Goal: Information Seeking & Learning: Learn about a topic

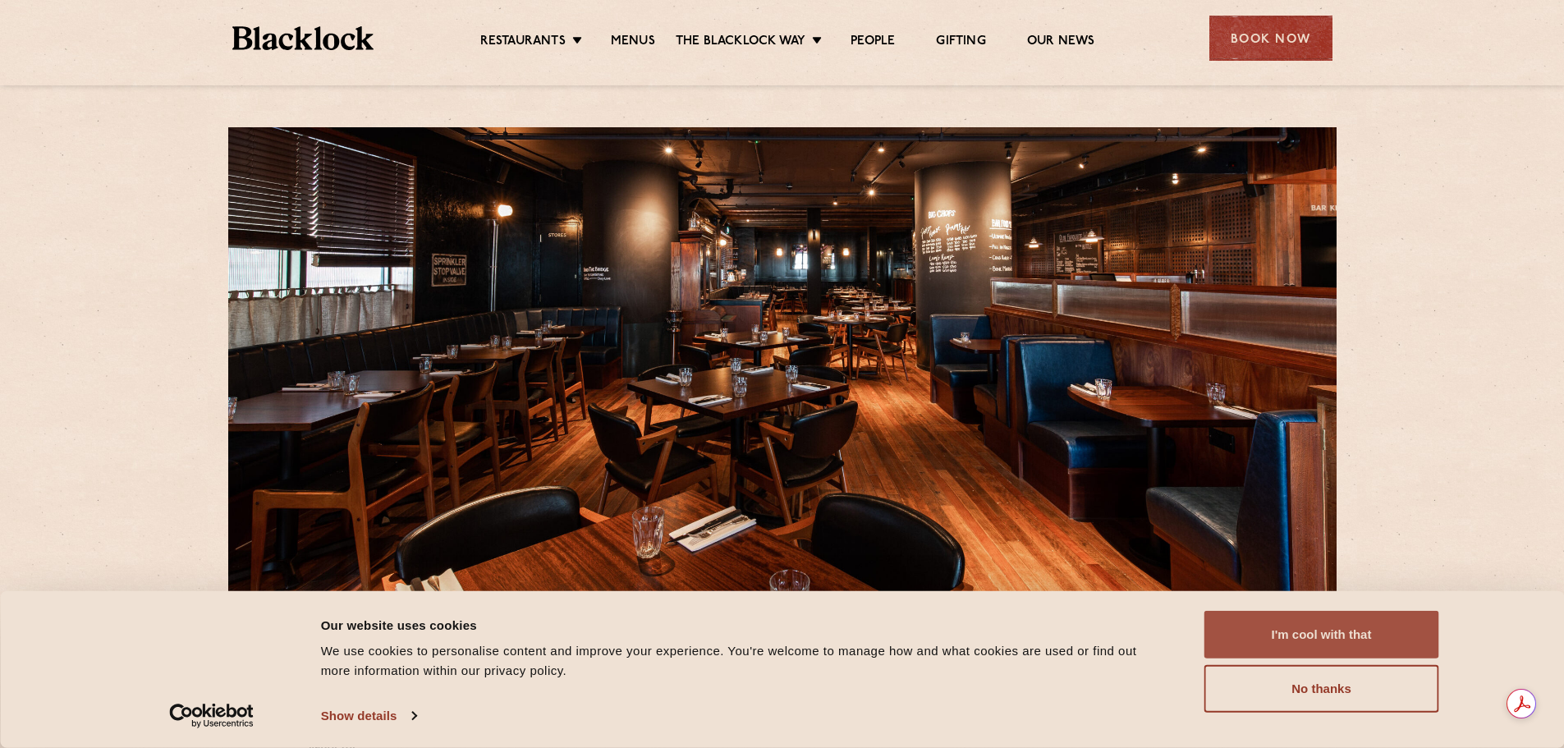
click at [1335, 640] on button "I'm cool with that" at bounding box center [1322, 635] width 235 height 48
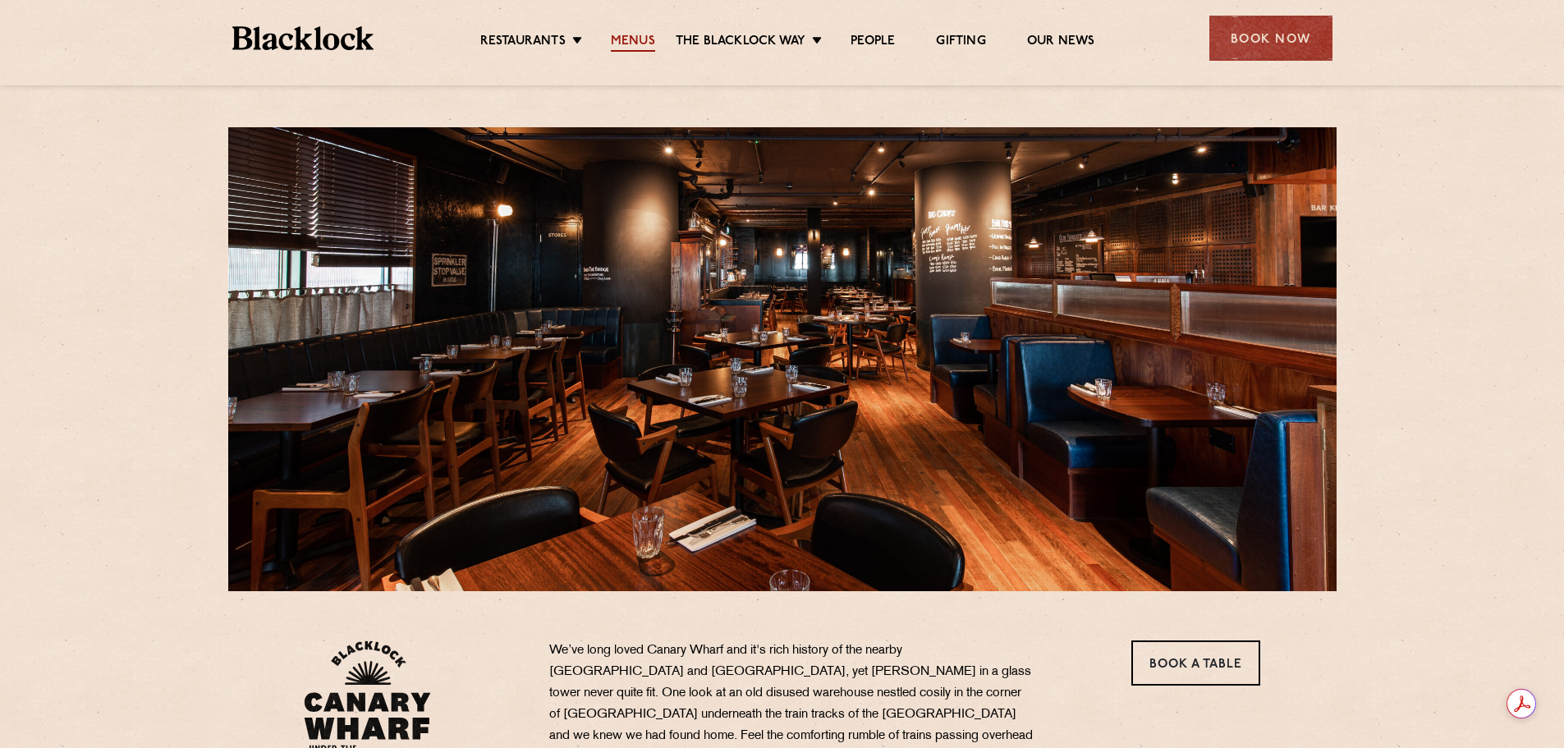
click at [652, 36] on link "Menus" at bounding box center [633, 43] width 44 height 18
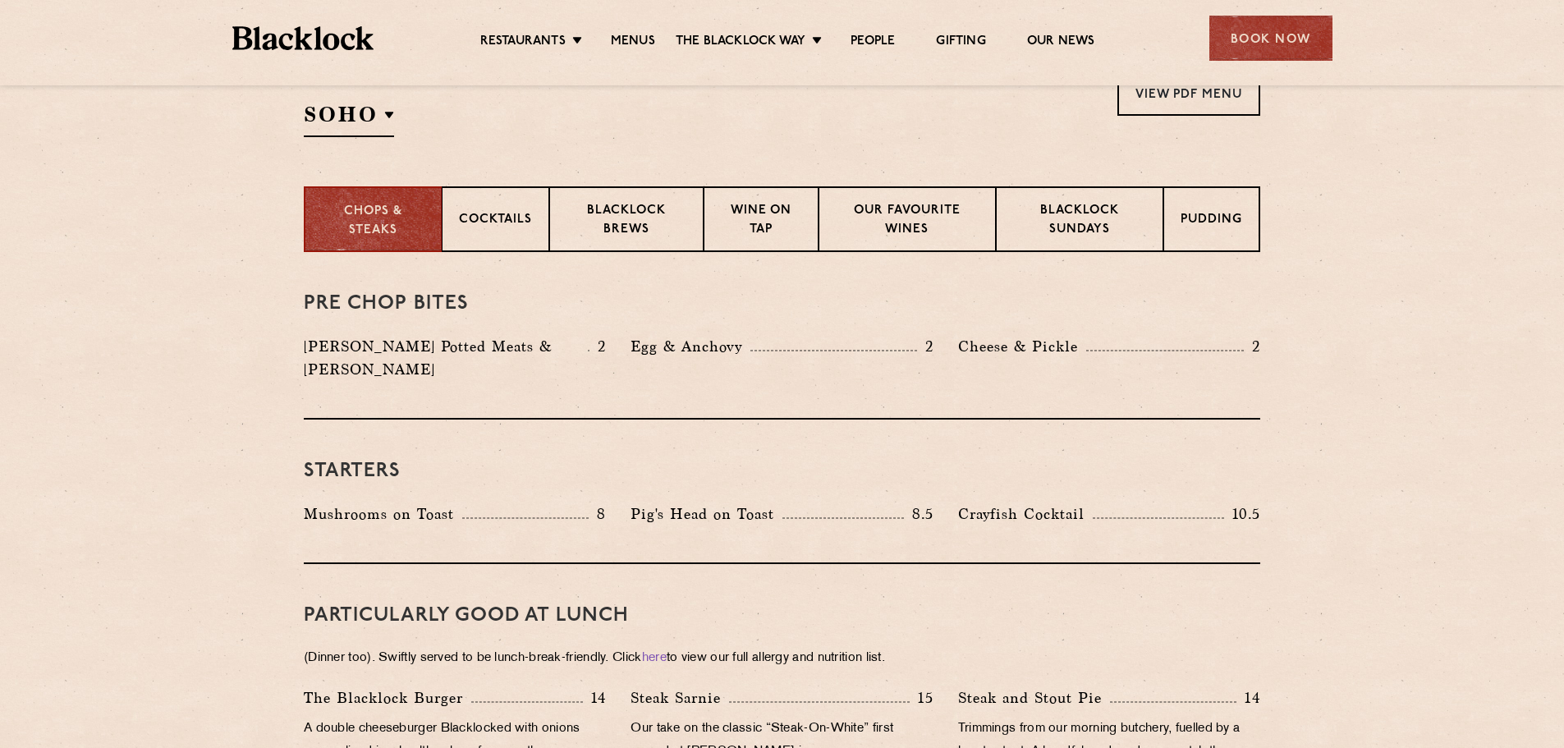
scroll to position [575, 0]
drag, startPoint x: 110, startPoint y: 371, endPoint x: 211, endPoint y: 374, distance: 101.0
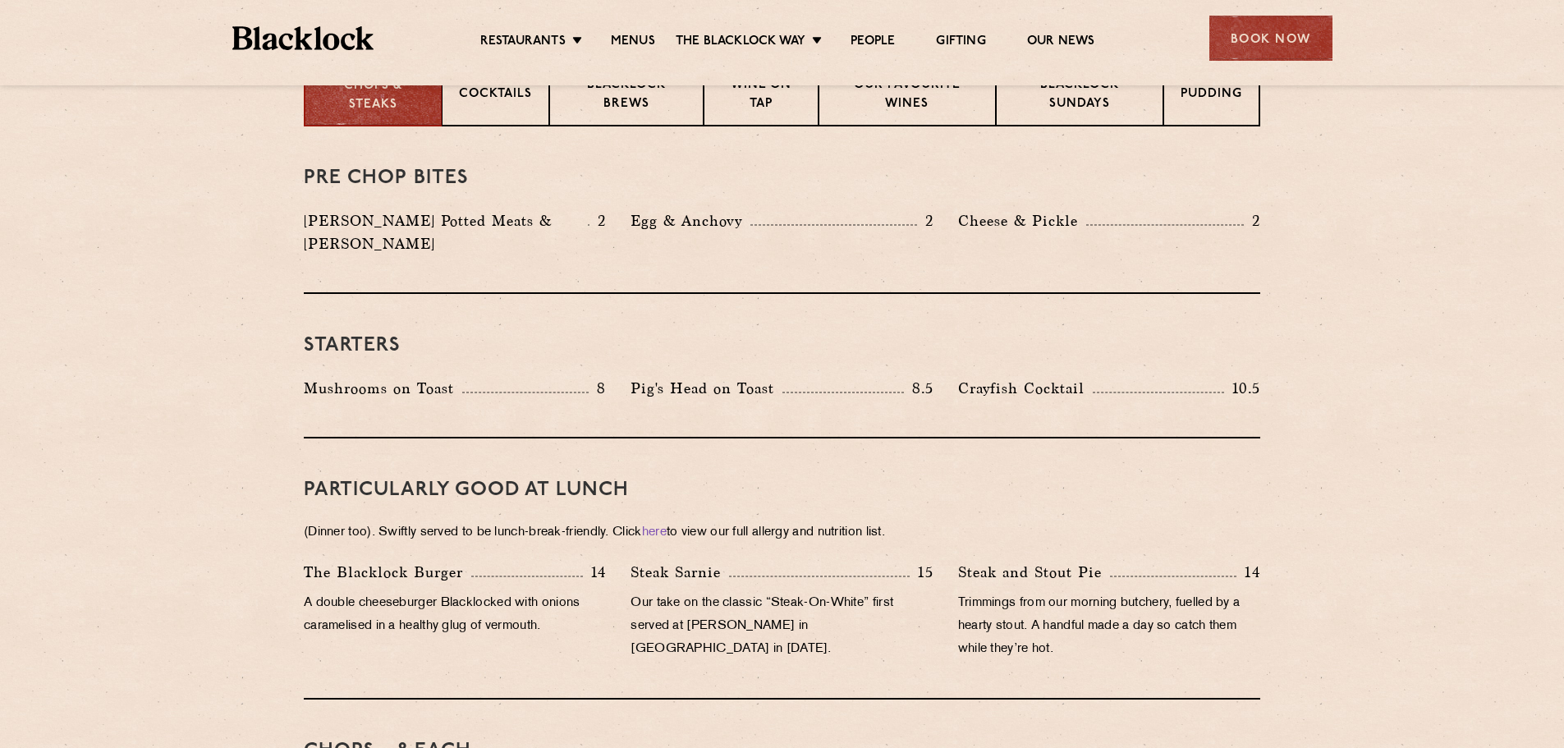
scroll to position [739, 0]
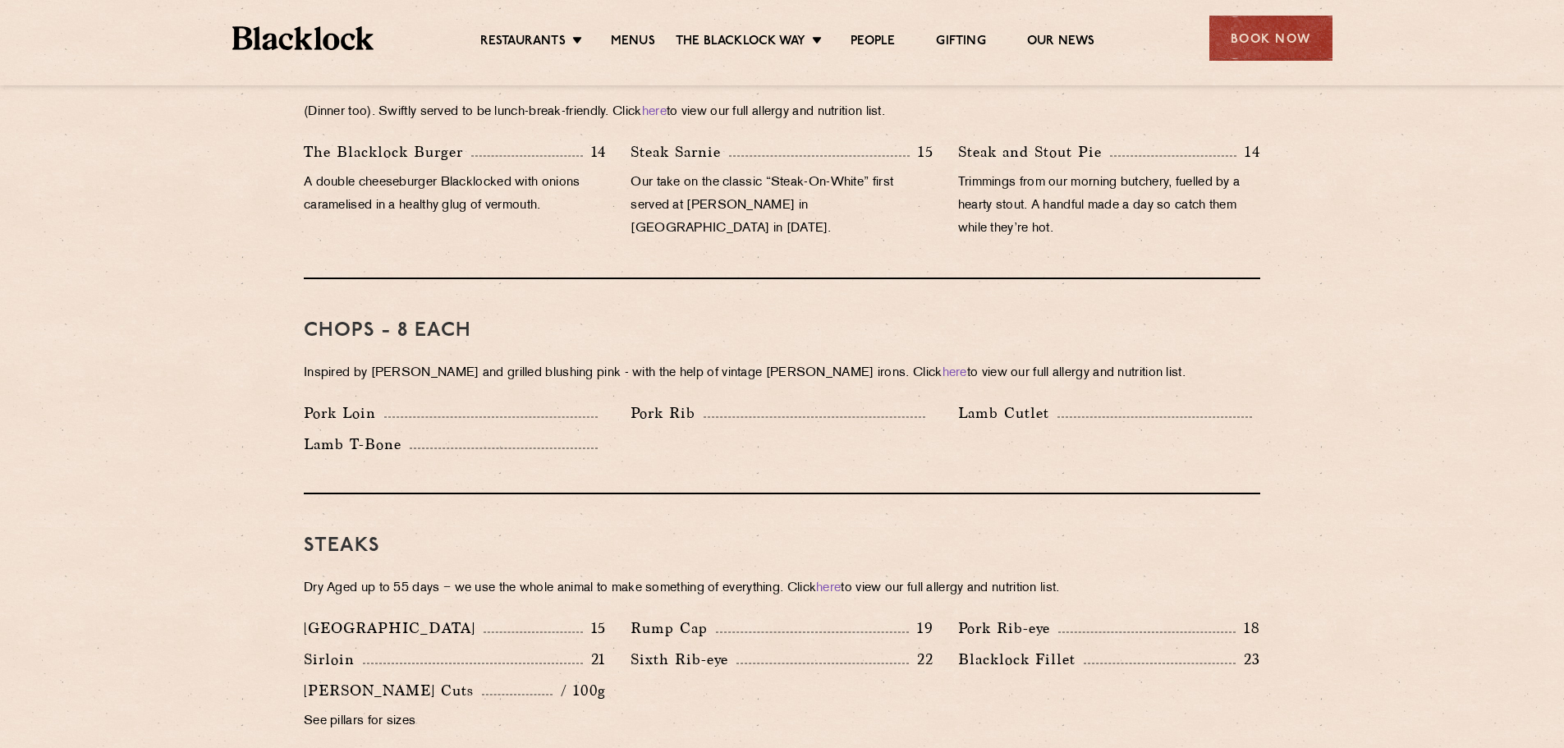
scroll to position [1150, 0]
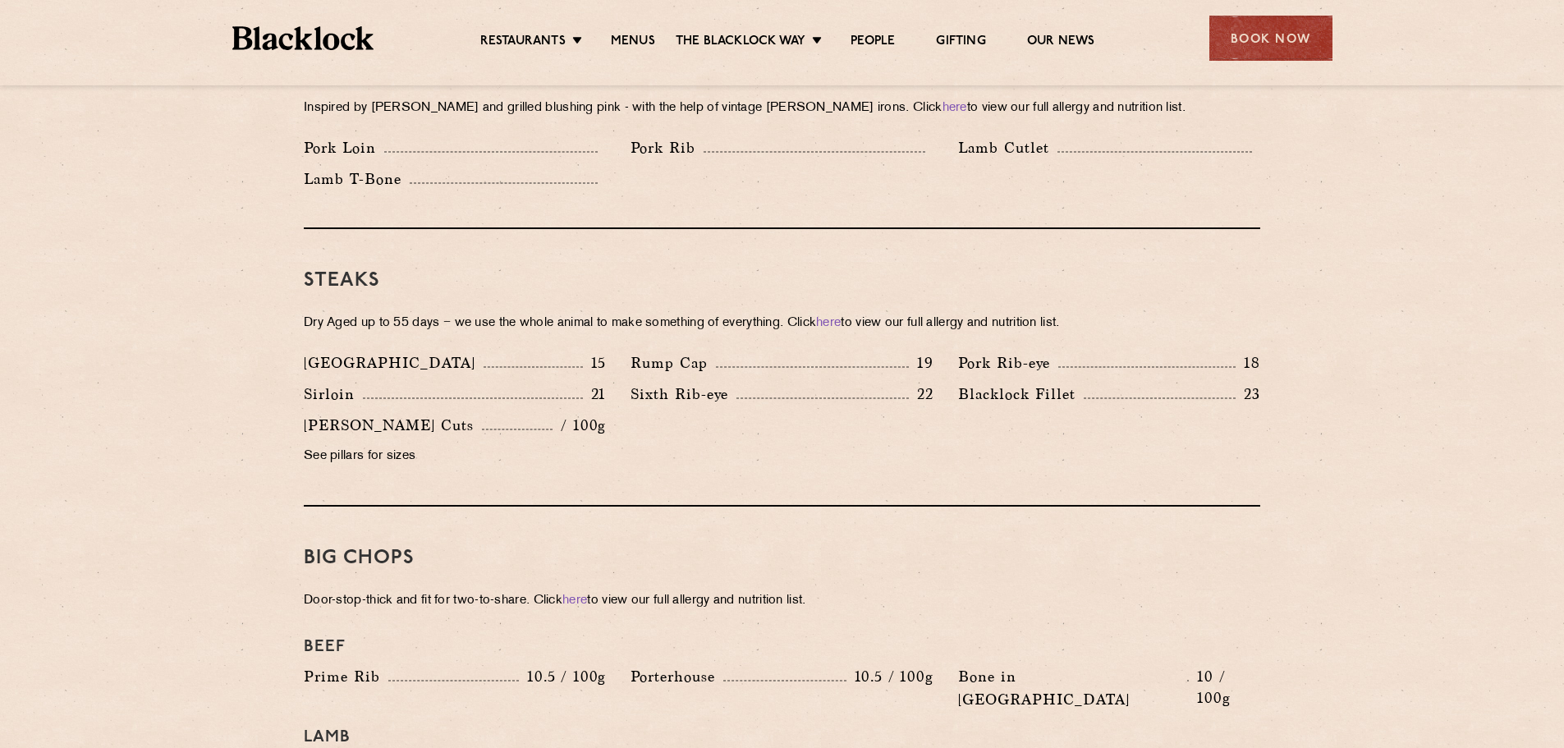
scroll to position [1396, 0]
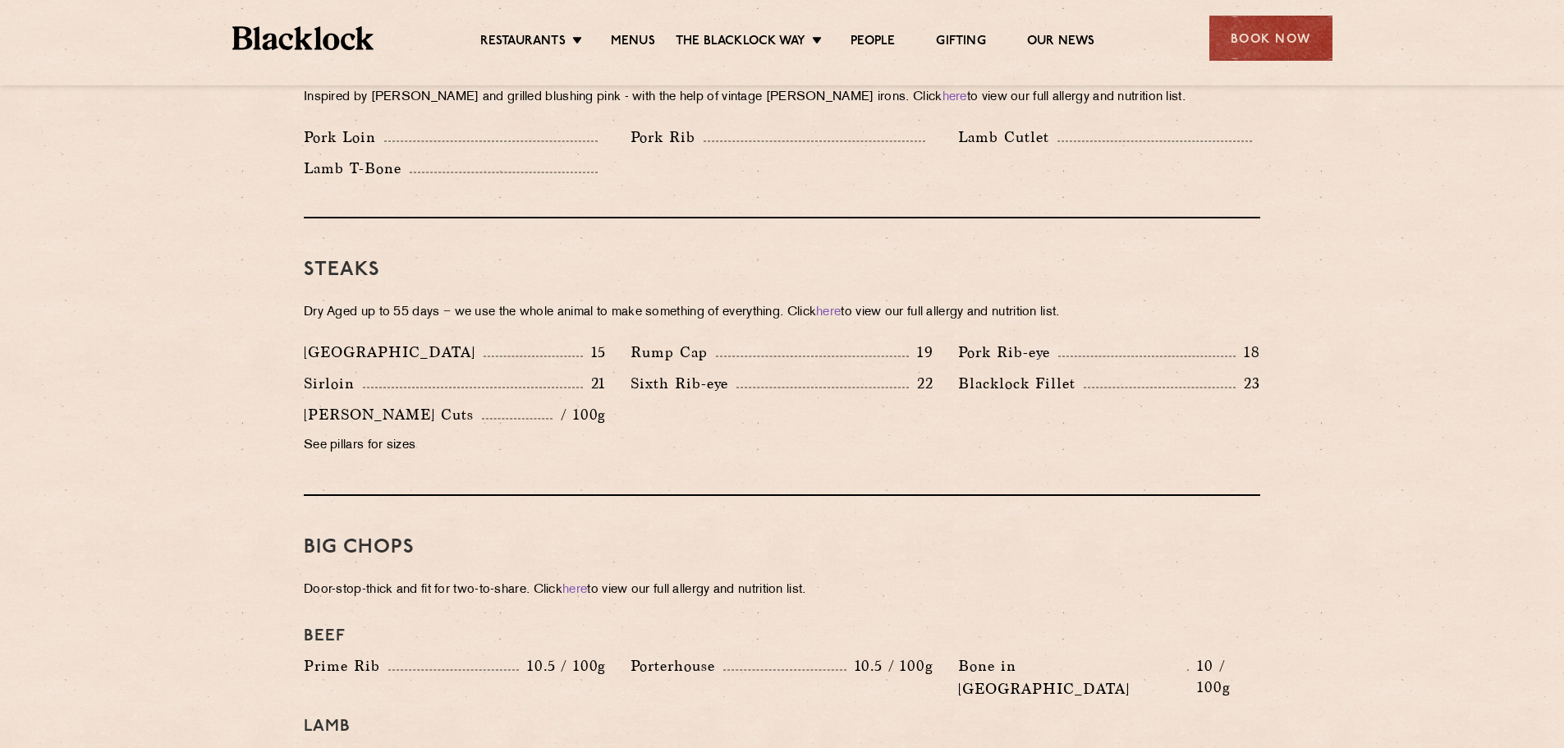
click at [1423, 408] on section "Pre Chop Bites [PERSON_NAME] Potted Meats & Kimchi 2 Egg & Anchovy 2 Cheese & P…" at bounding box center [782, 611] width 1564 height 2363
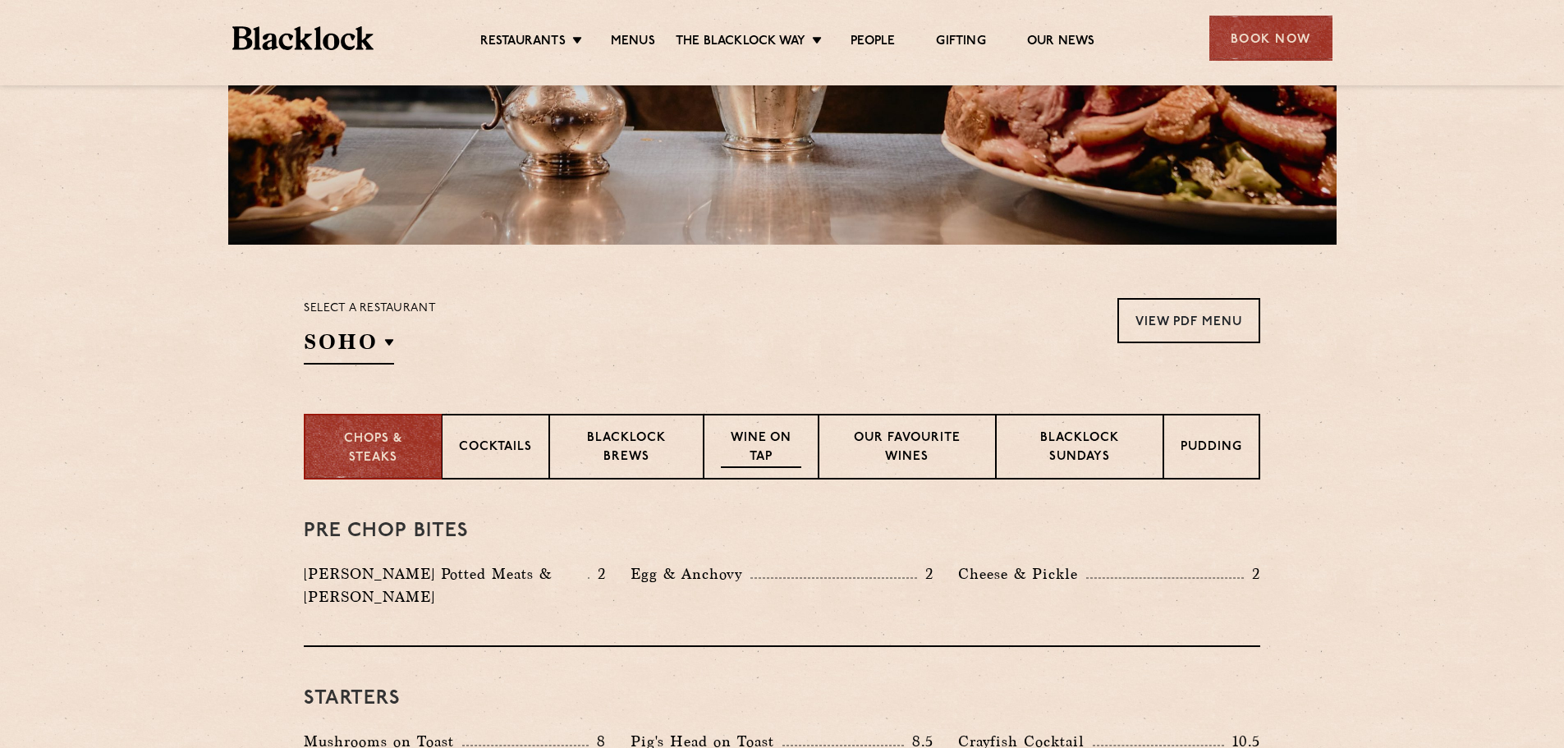
scroll to position [411, 0]
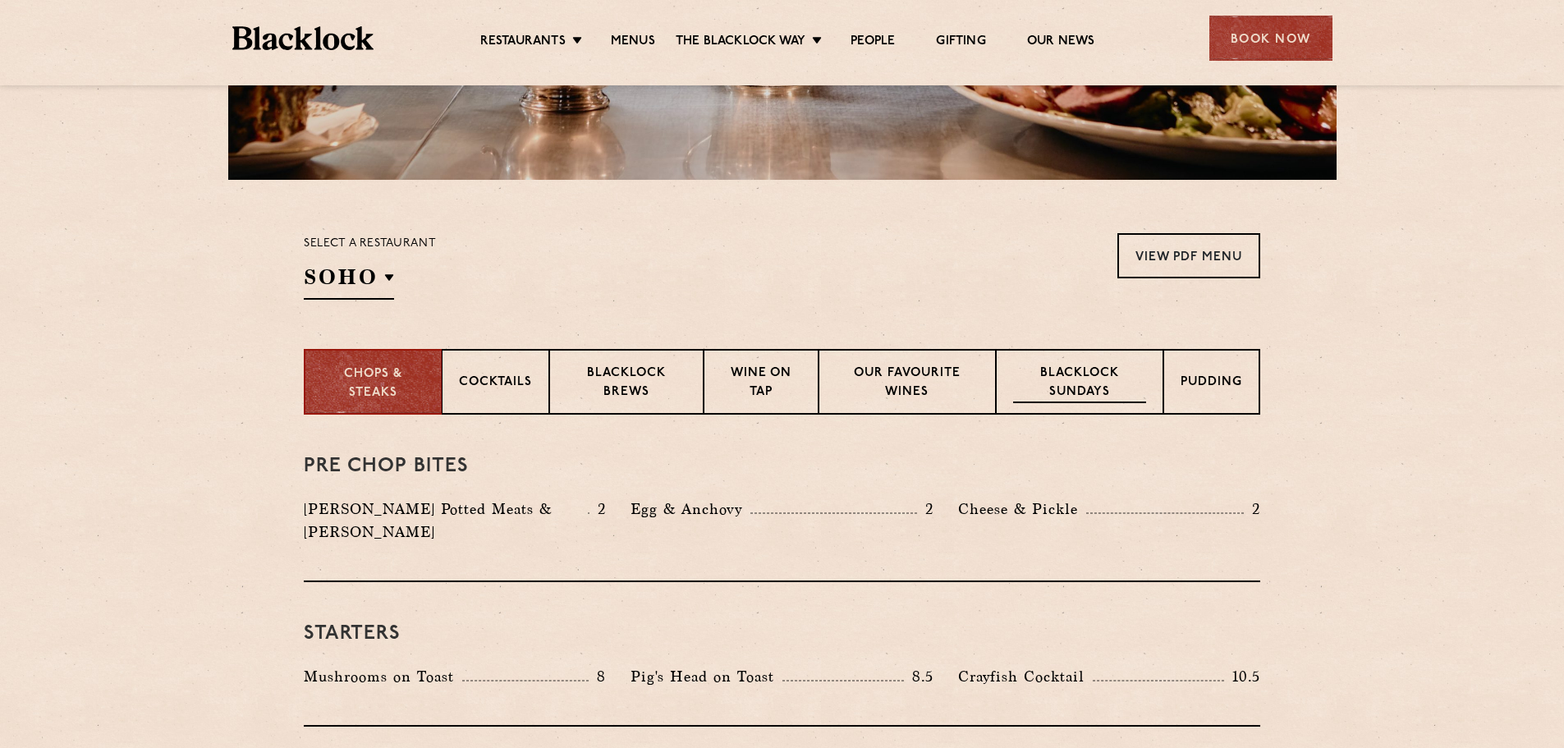
click at [1092, 374] on p "Blacklock Sundays" at bounding box center [1079, 384] width 133 height 39
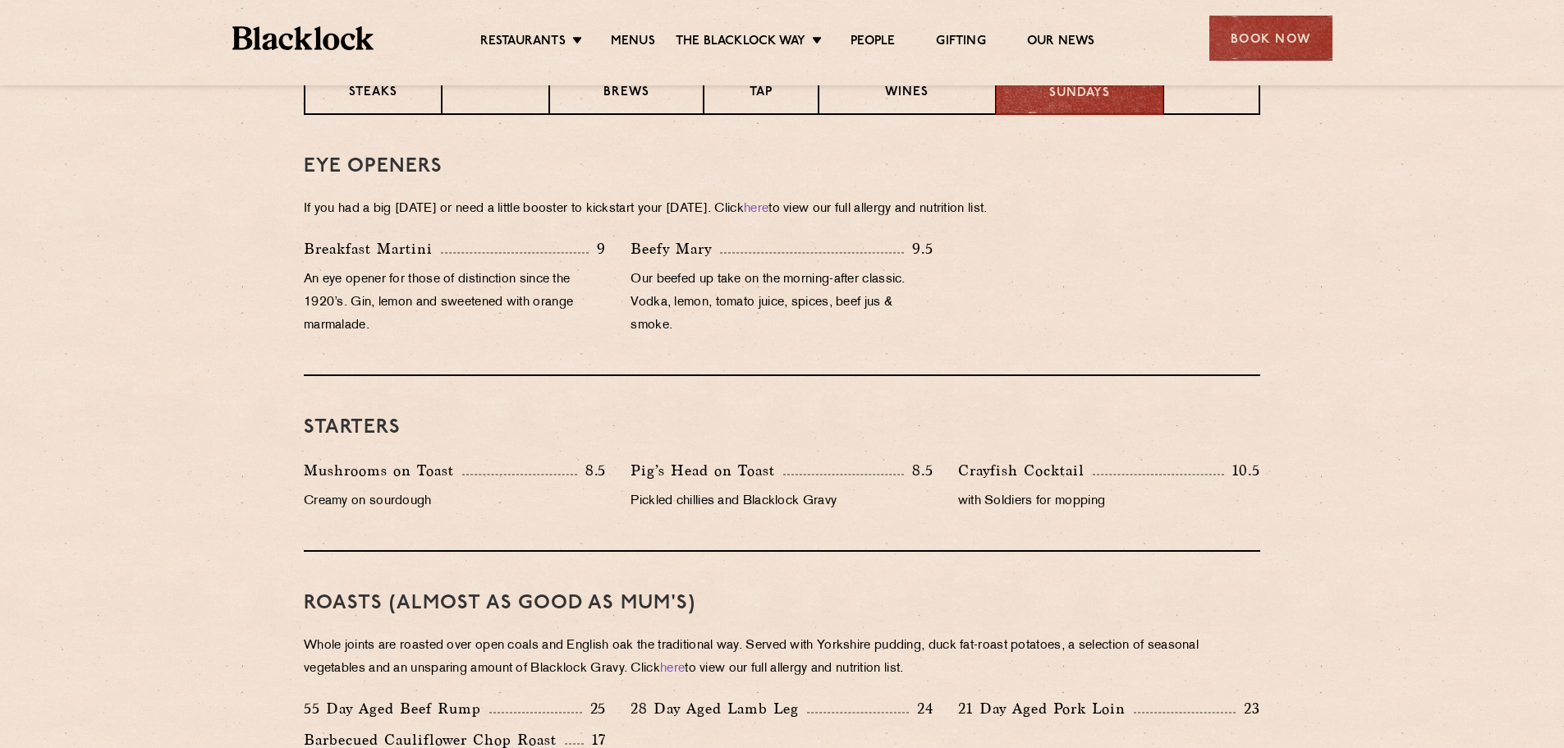
scroll to position [740, 0]
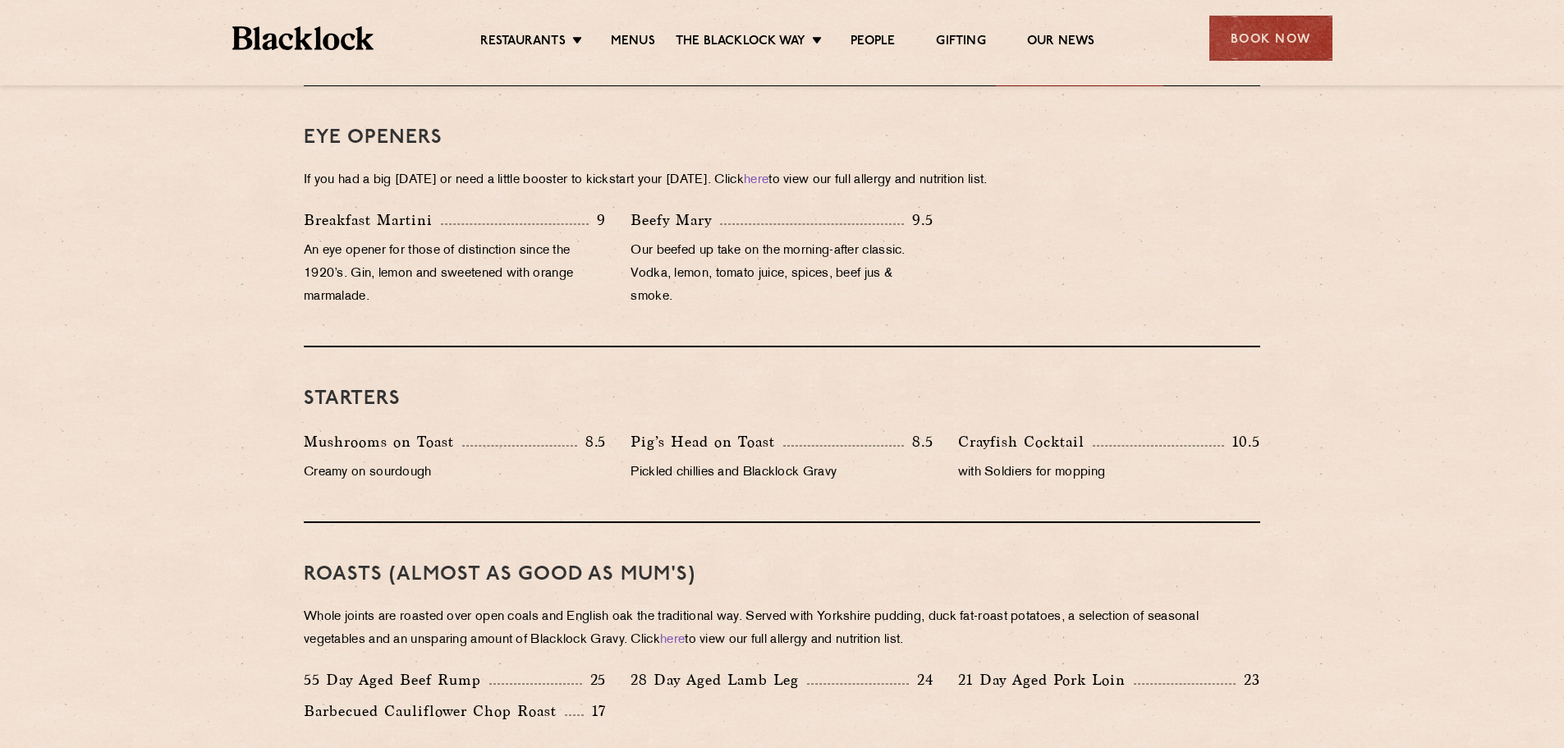
click at [80, 411] on section "Eye openers If you had a big [DATE] or need a little booster to kickstart your …" at bounding box center [782, 754] width 1564 height 1336
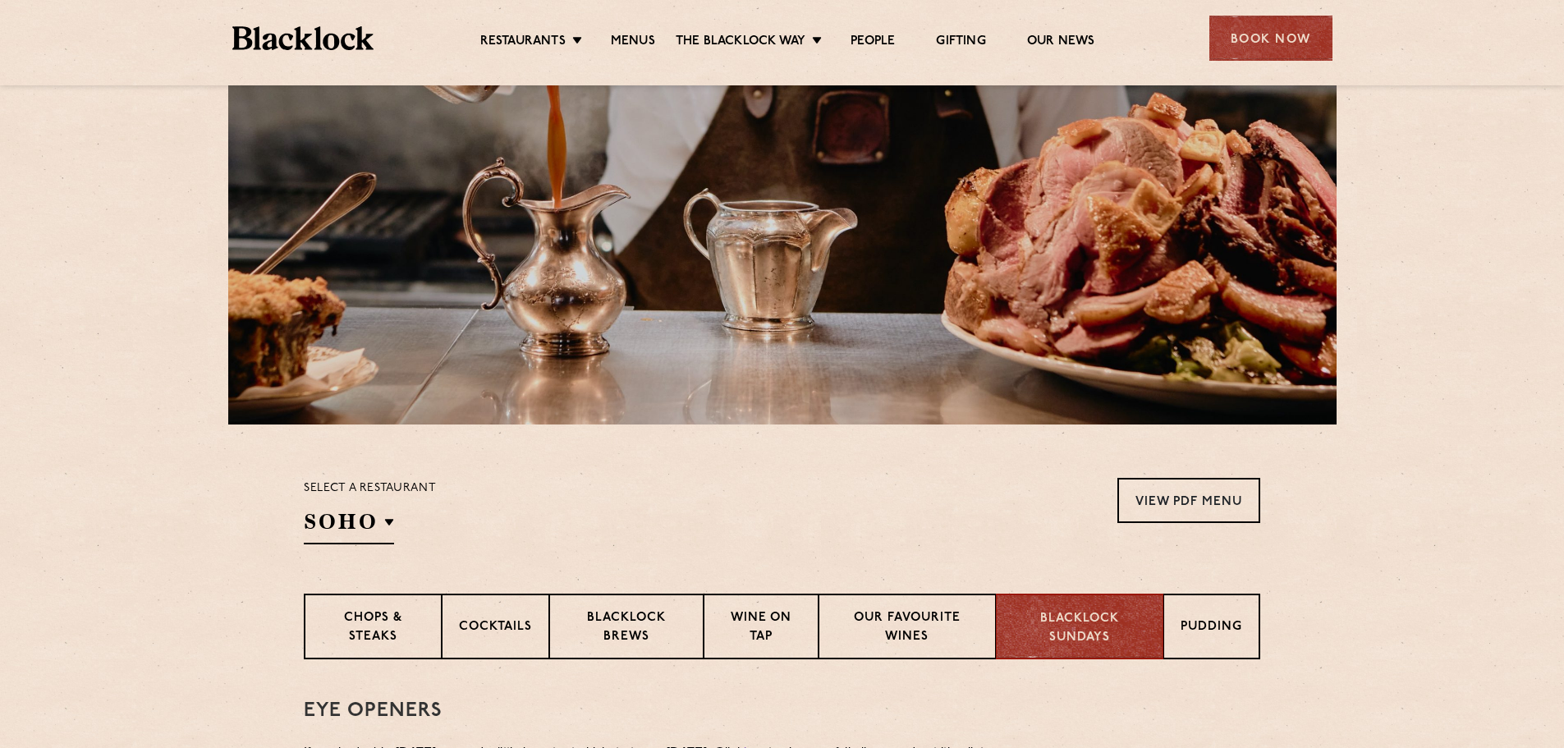
scroll to position [165, 0]
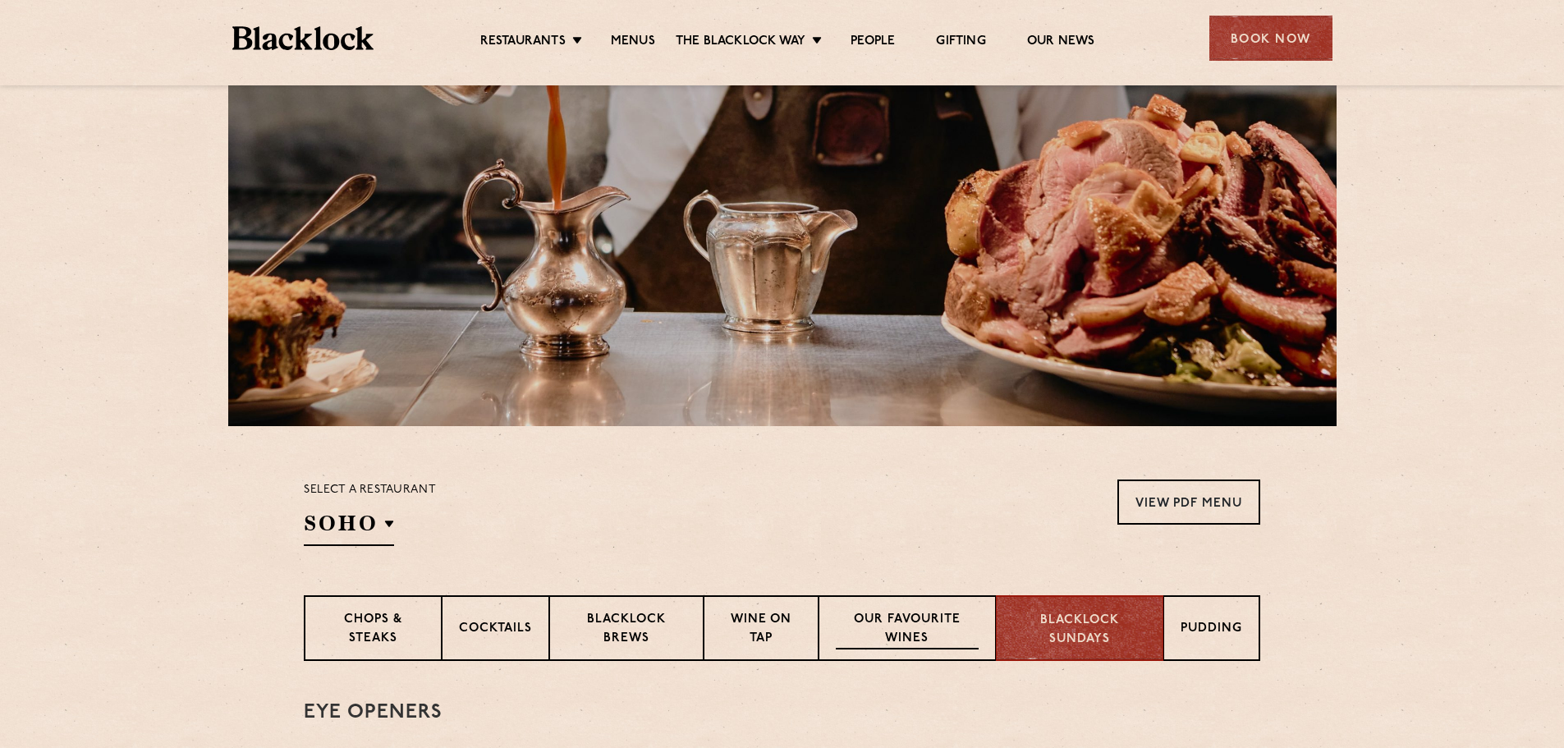
click at [878, 631] on p "Our favourite wines" at bounding box center [907, 630] width 142 height 39
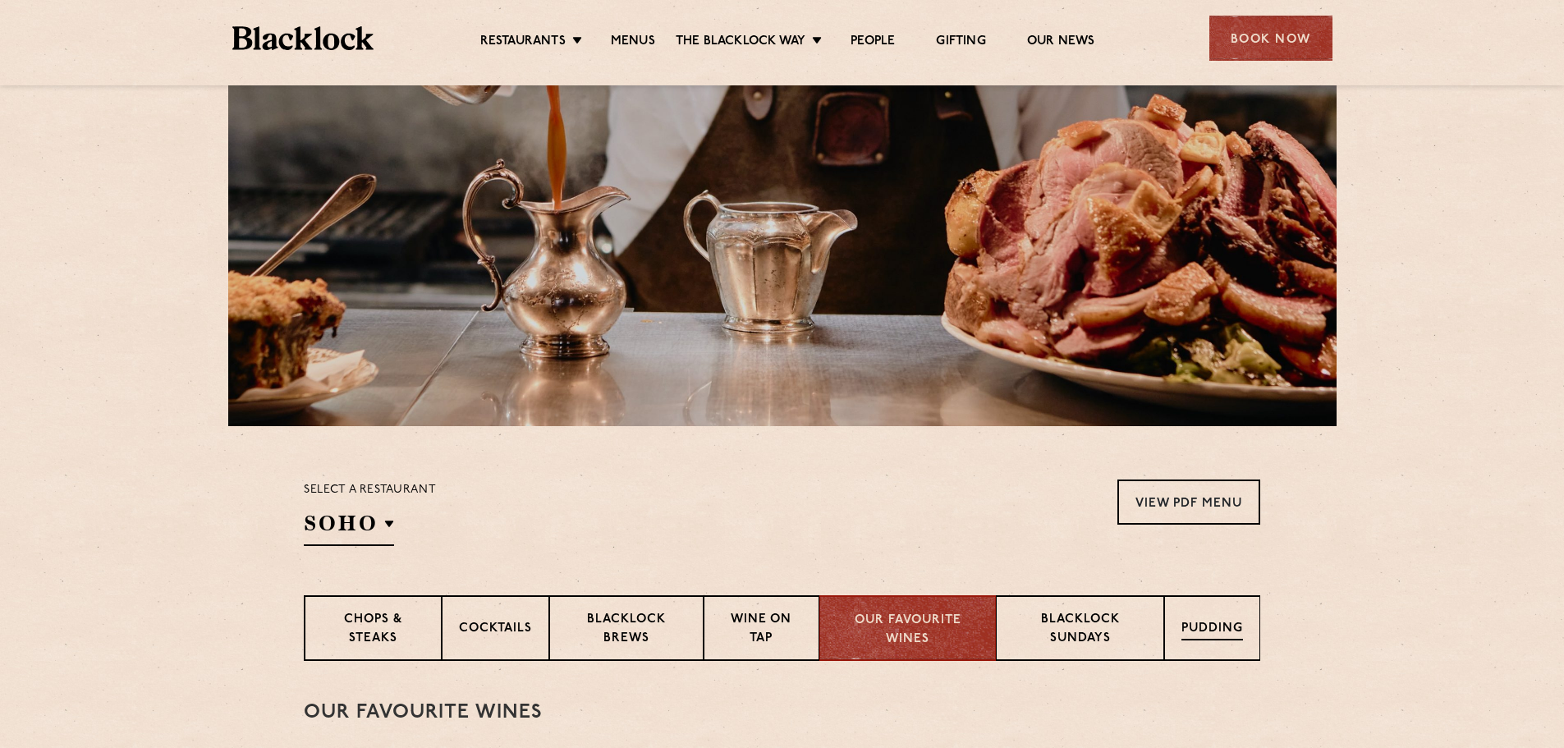
click at [1176, 611] on div "Pudding" at bounding box center [1212, 628] width 96 height 66
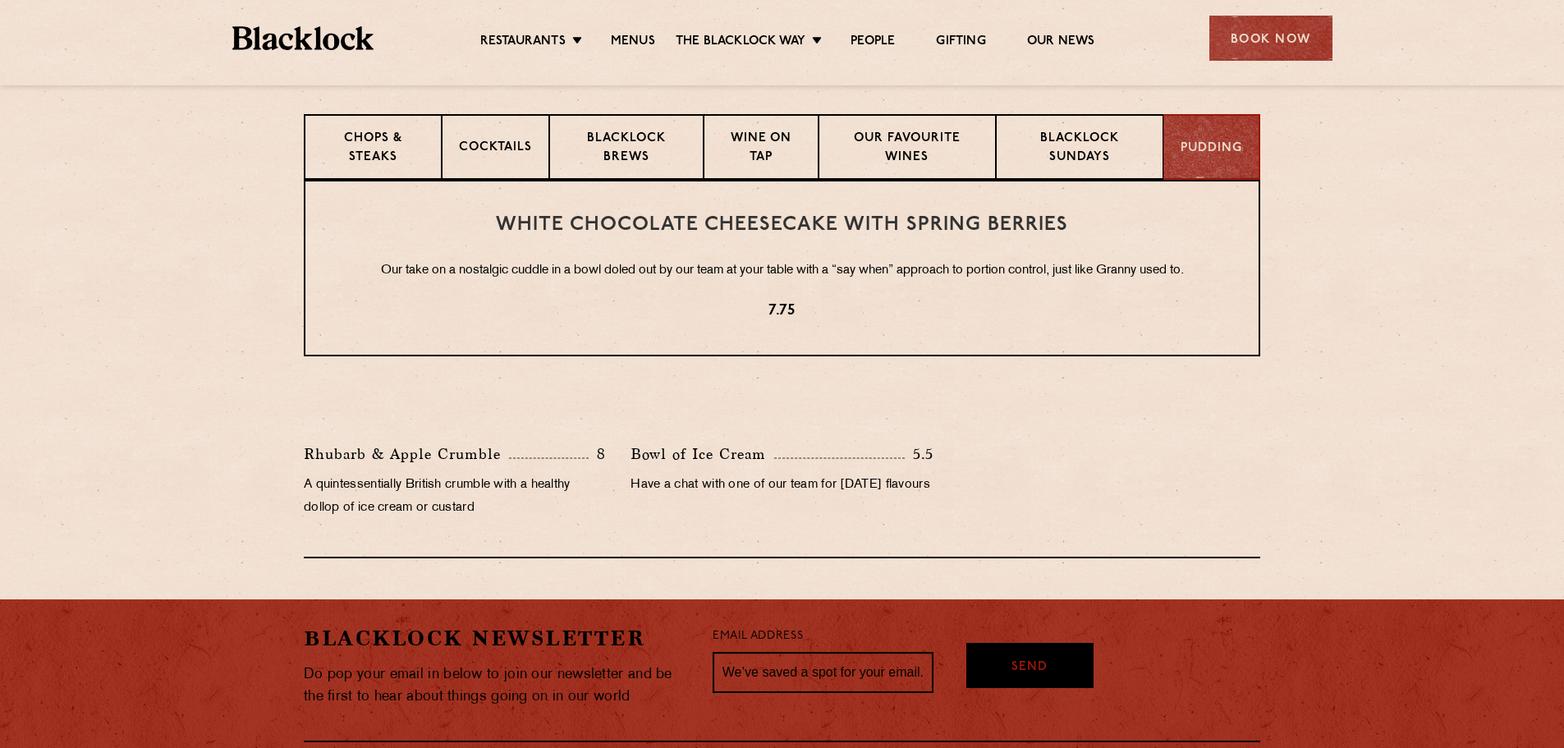
scroll to position [658, 0]
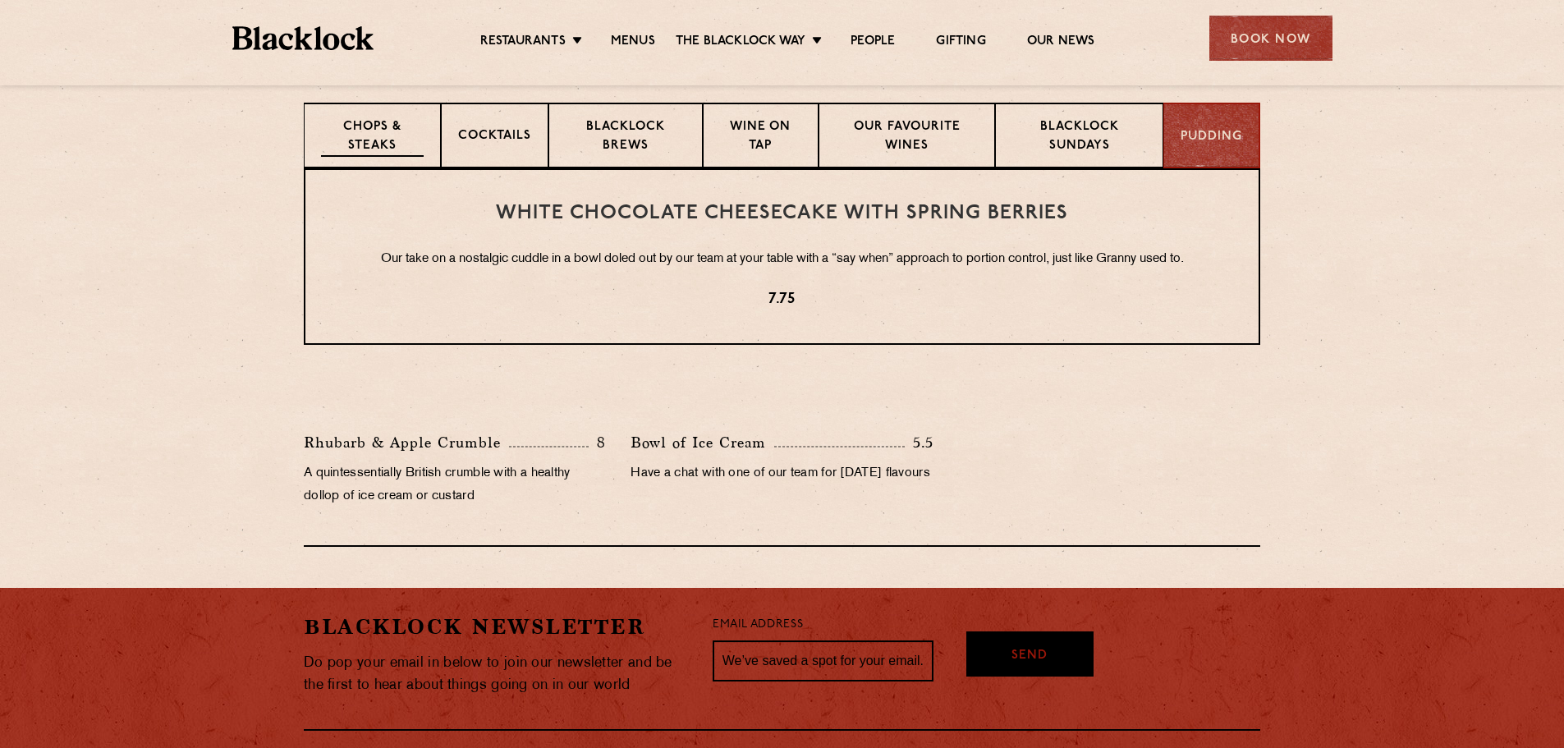
click at [370, 125] on p "Chops & Steaks" at bounding box center [372, 137] width 103 height 39
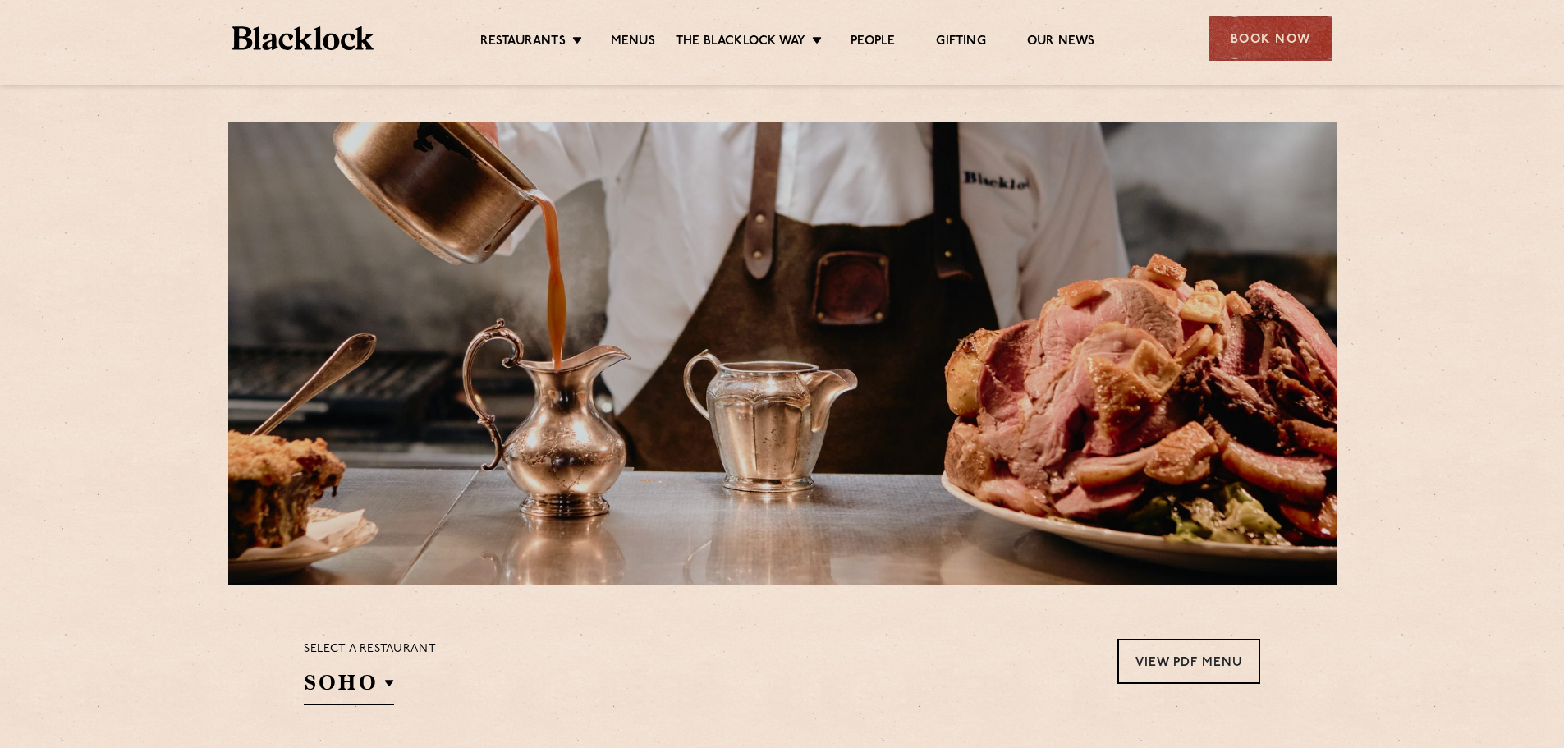
scroll to position [0, 0]
